Goal: Information Seeking & Learning: Learn about a topic

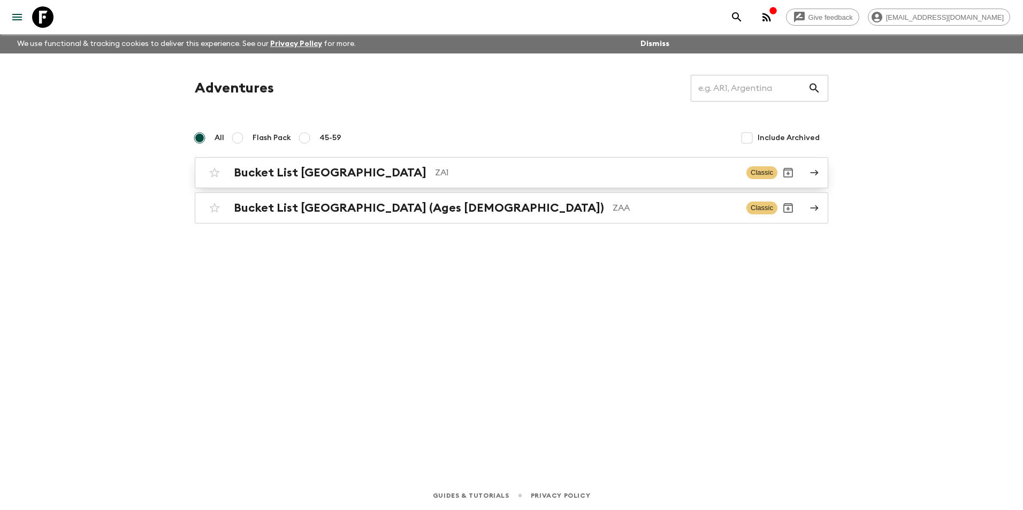
click at [452, 159] on link "Bucket List [GEOGRAPHIC_DATA] ZA1 Classic" at bounding box center [512, 172] width 634 height 31
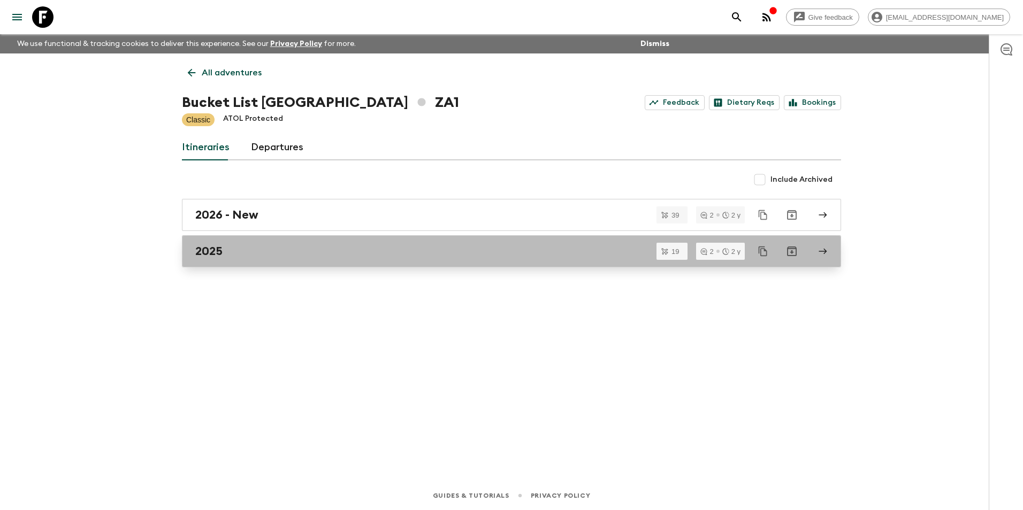
click at [374, 249] on div "2025" at bounding box center [501, 252] width 612 height 14
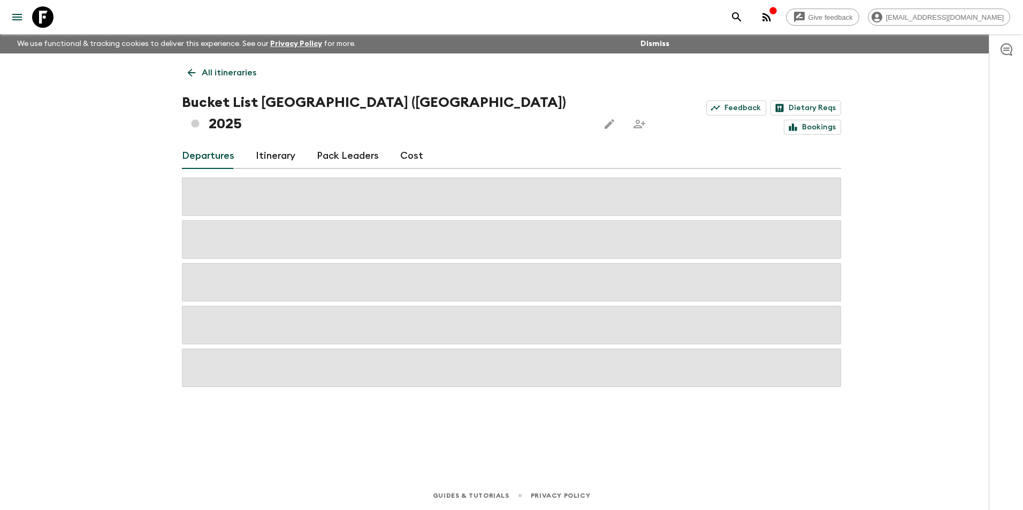
click at [581, 143] on div "Departures Itinerary Pack Leaders Cost" at bounding box center [511, 156] width 659 height 26
click at [291, 143] on link "Itinerary" at bounding box center [276, 156] width 40 height 26
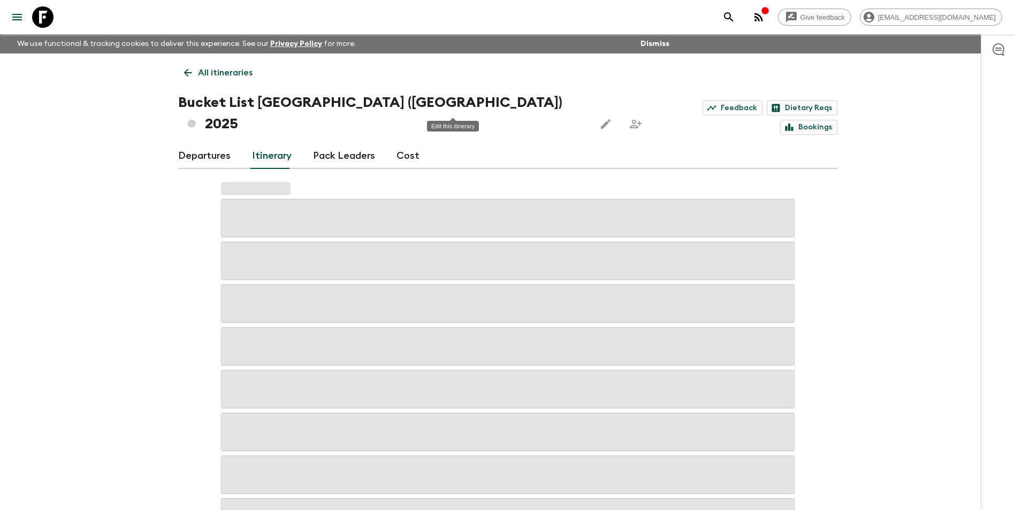
click at [599, 118] on icon "Edit this itinerary" at bounding box center [605, 124] width 13 height 13
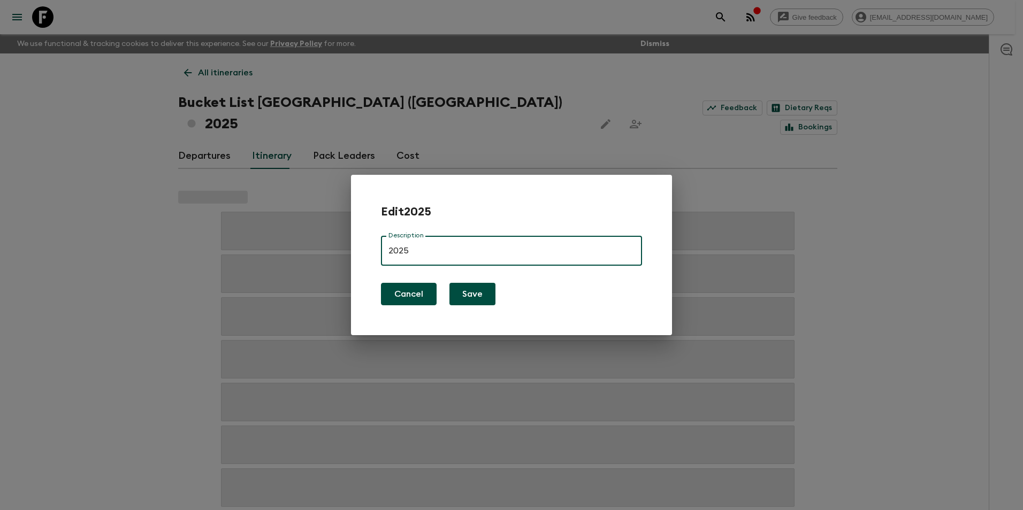
click at [415, 301] on button "Cancel" at bounding box center [409, 294] width 56 height 22
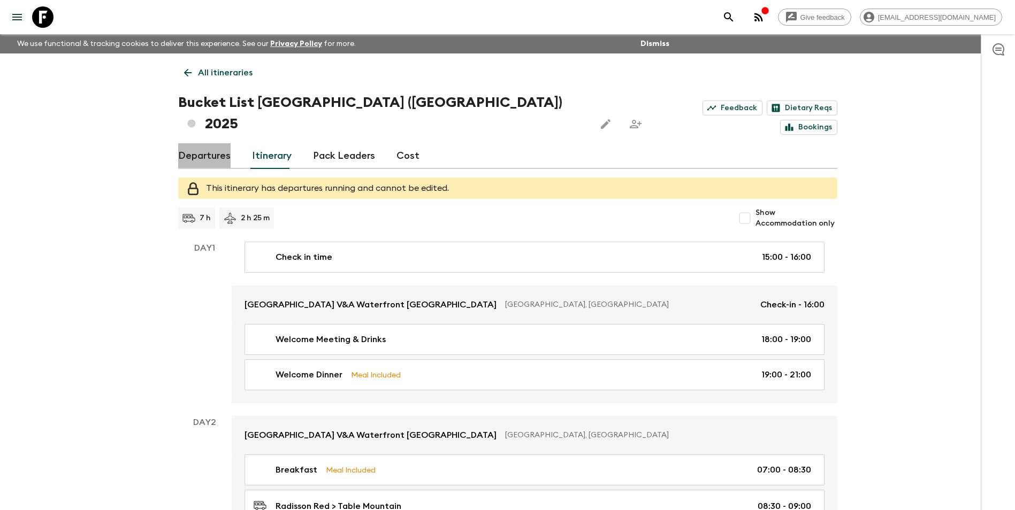
click at [205, 143] on link "Departures" at bounding box center [204, 156] width 52 height 26
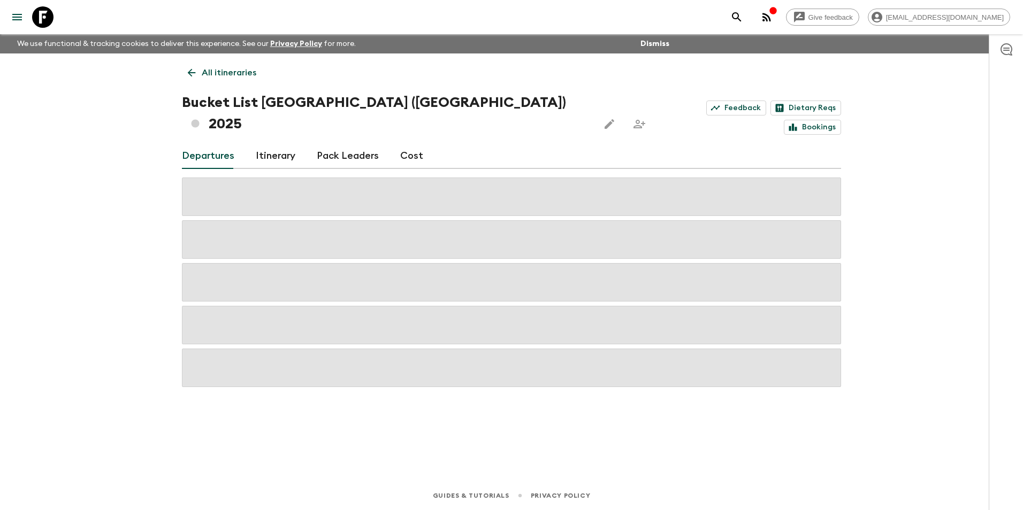
click at [14, 12] on icon "menu" at bounding box center [17, 17] width 13 height 13
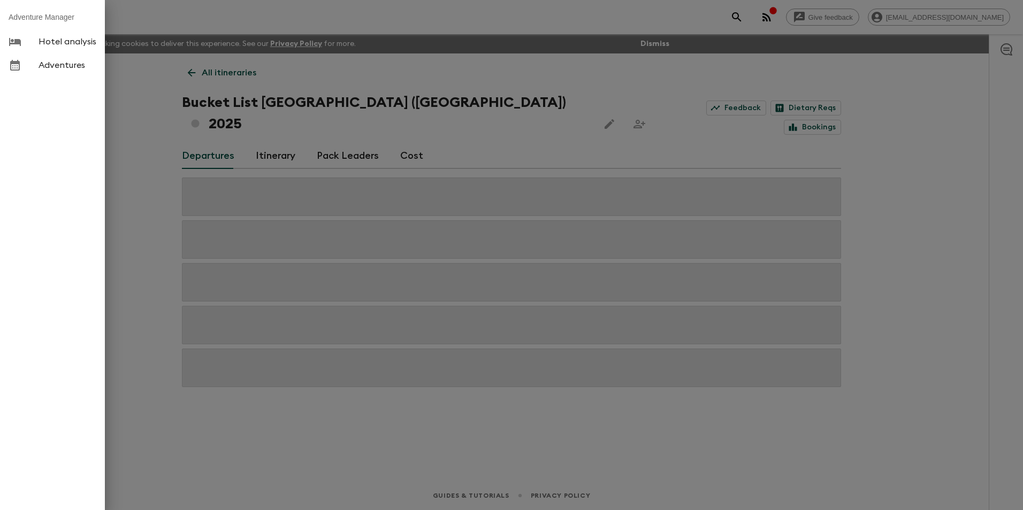
click at [586, 87] on div at bounding box center [511, 255] width 1023 height 510
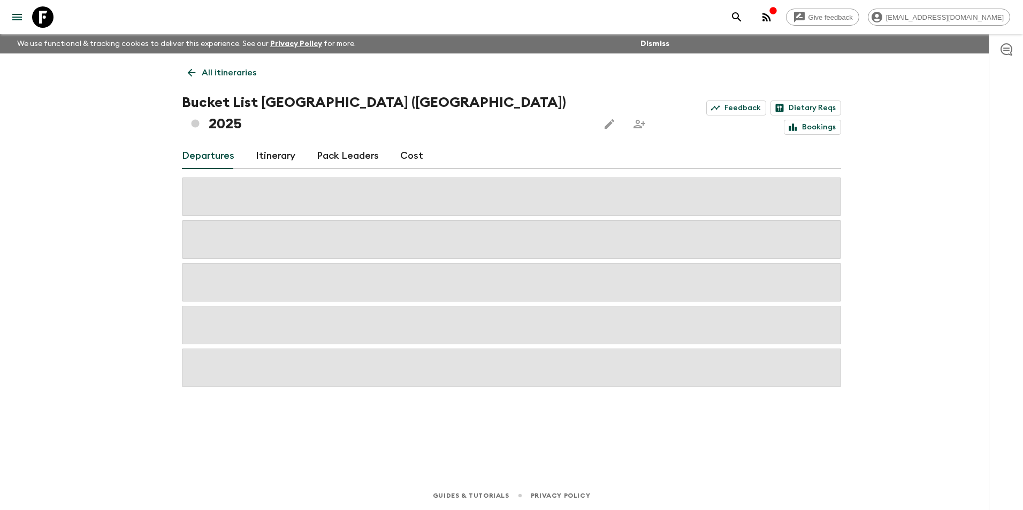
click at [367, 104] on h1 "Bucket List [GEOGRAPHIC_DATA] (ZA1) 2025" at bounding box center [386, 113] width 408 height 43
click at [200, 119] on icon at bounding box center [195, 124] width 10 height 10
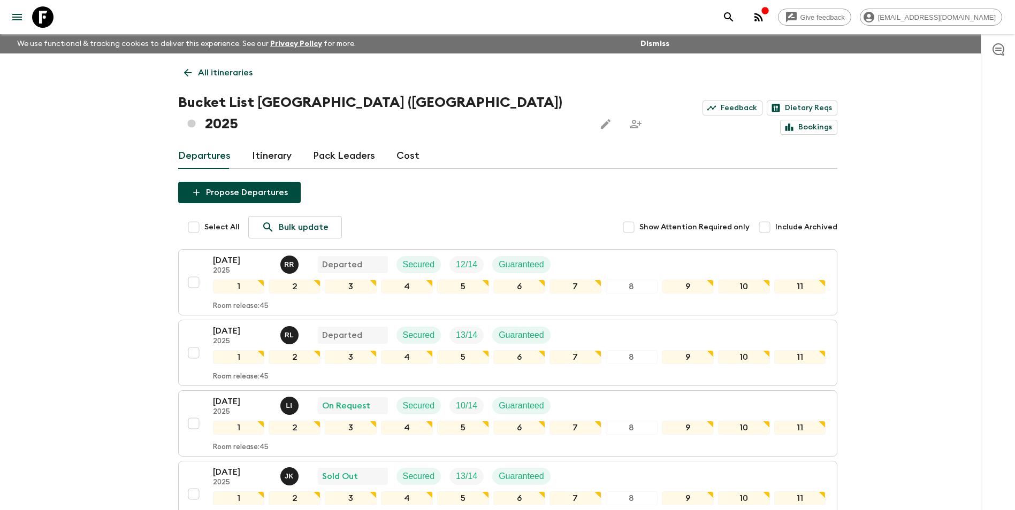
click at [292, 143] on div "Departures Itinerary Pack Leaders Cost" at bounding box center [507, 156] width 659 height 26
click at [261, 143] on link "Itinerary" at bounding box center [272, 156] width 40 height 26
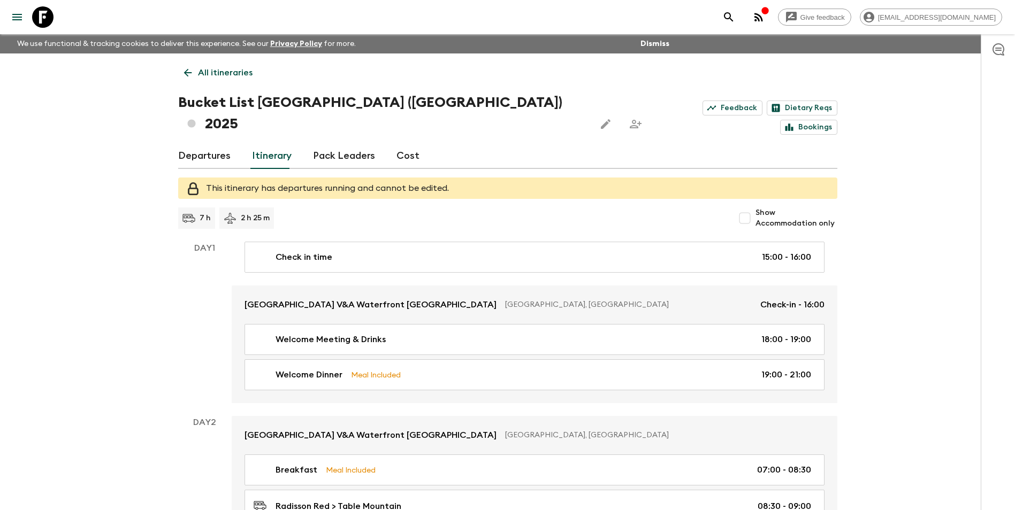
drag, startPoint x: 447, startPoint y: 106, endPoint x: 449, endPoint y: 68, distance: 38.1
click at [355, 143] on link "Pack Leaders" at bounding box center [344, 156] width 62 height 26
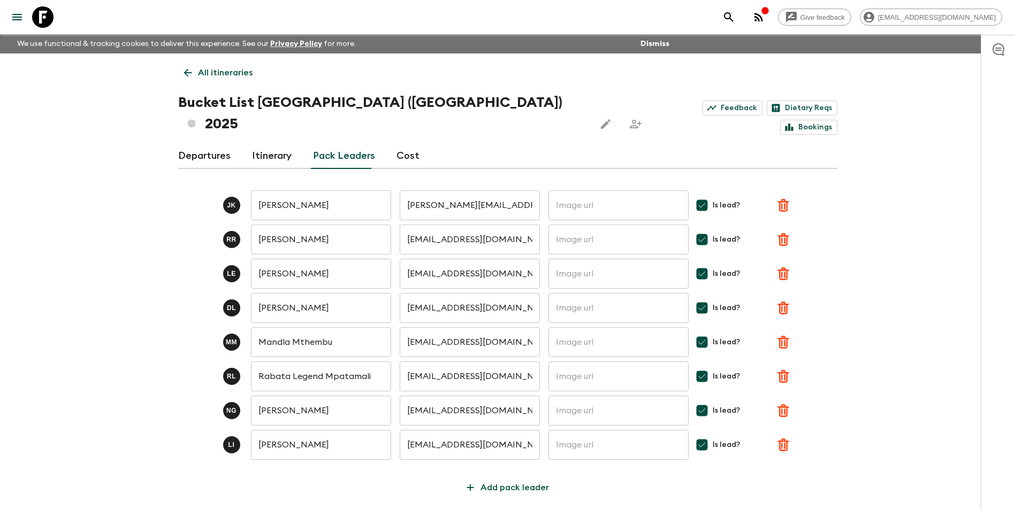
click at [405, 143] on link "Cost" at bounding box center [408, 156] width 23 height 26
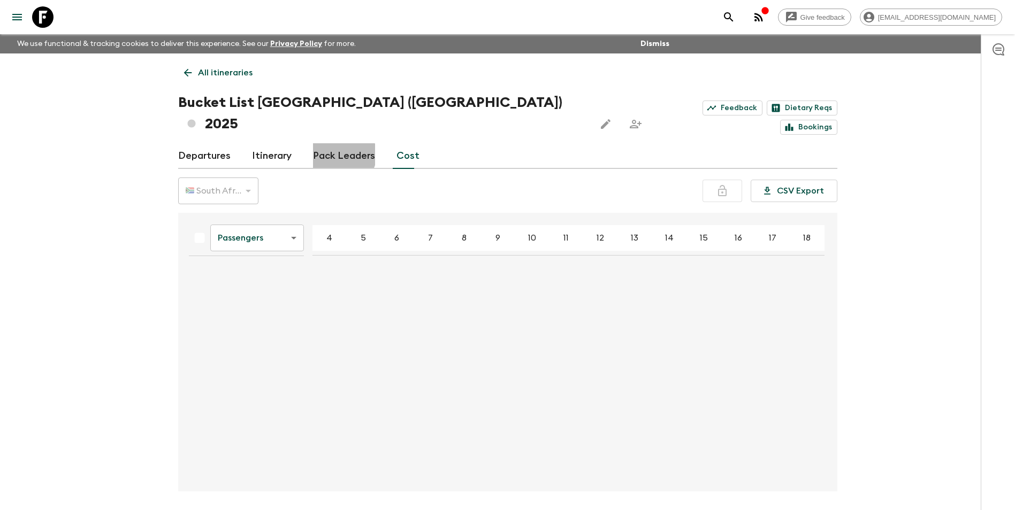
click at [339, 143] on link "Pack Leaders" at bounding box center [344, 156] width 62 height 26
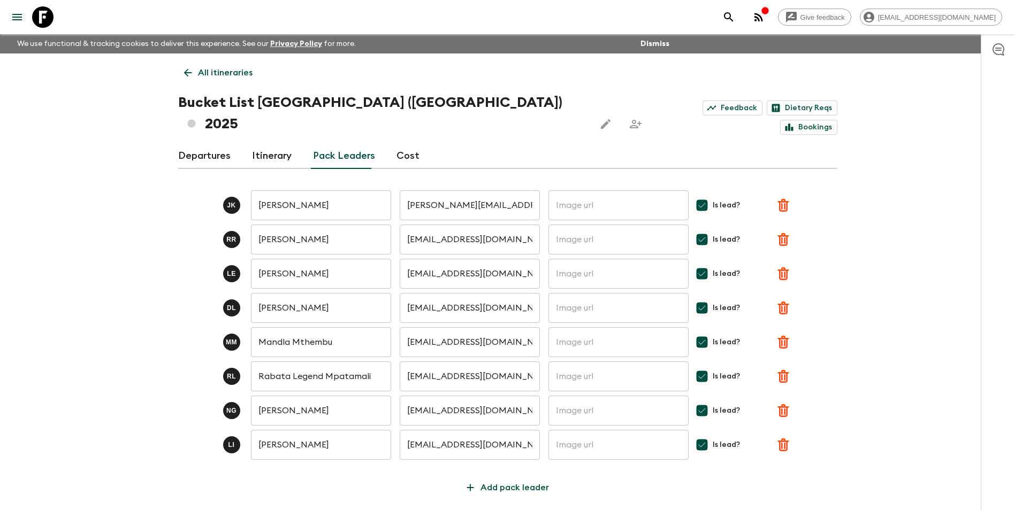
click at [205, 72] on p "All itineraries" at bounding box center [225, 72] width 55 height 13
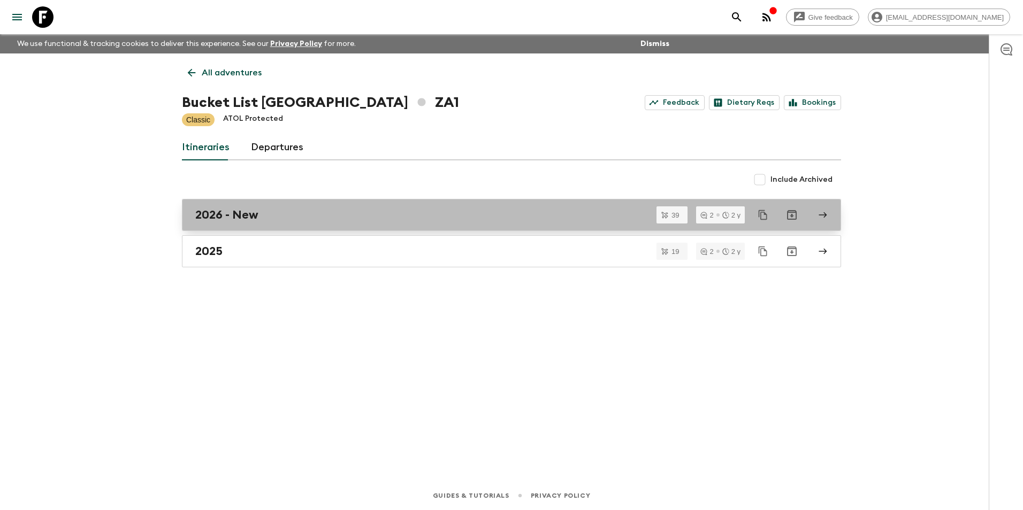
click at [348, 214] on div "2026 - New" at bounding box center [501, 215] width 612 height 14
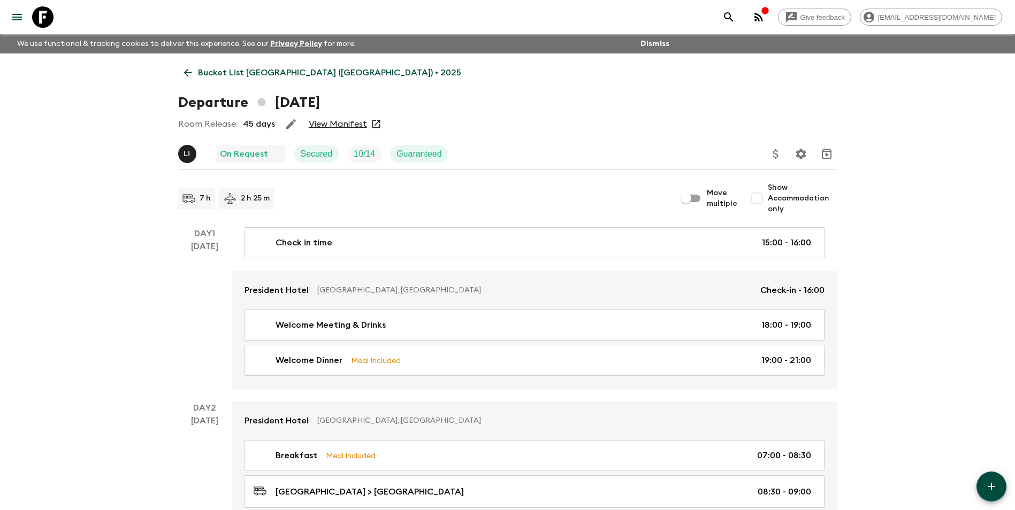
click at [344, 125] on link "View Manifest" at bounding box center [338, 124] width 58 height 11
click at [347, 124] on link "View Manifest" at bounding box center [338, 124] width 58 height 11
